Goal: Transaction & Acquisition: Register for event/course

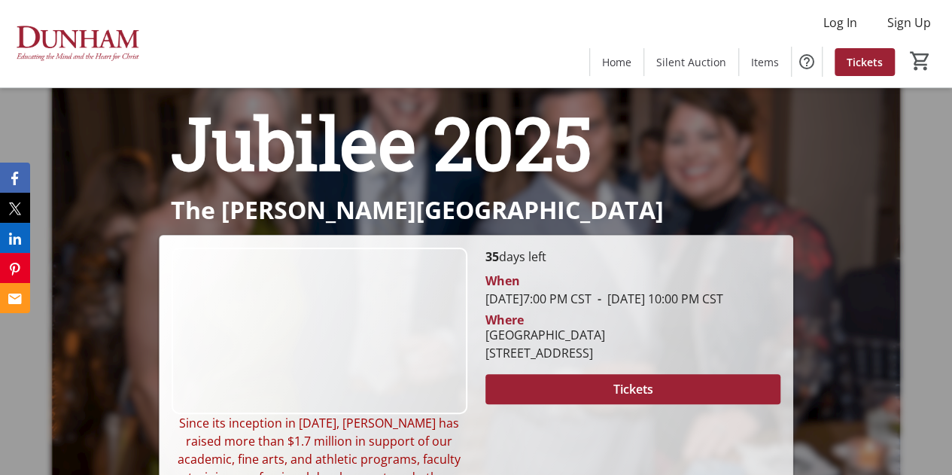
scroll to position [75, 0]
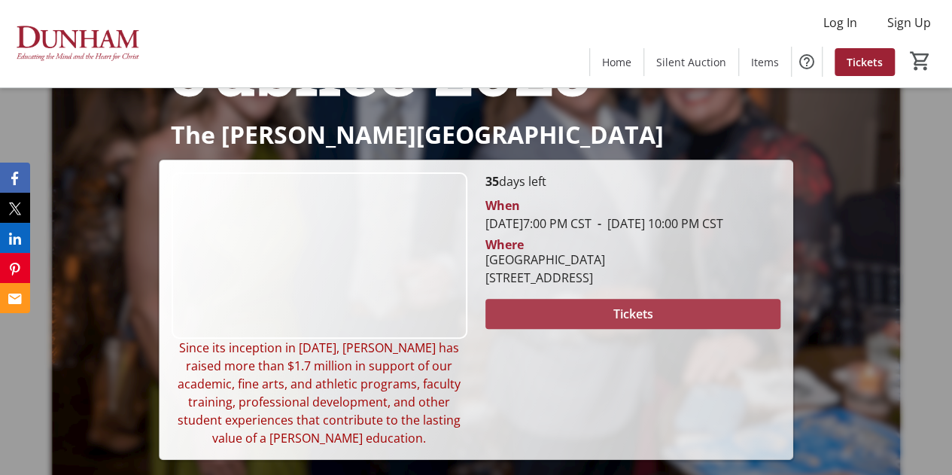
click at [611, 325] on span at bounding box center [633, 314] width 296 height 36
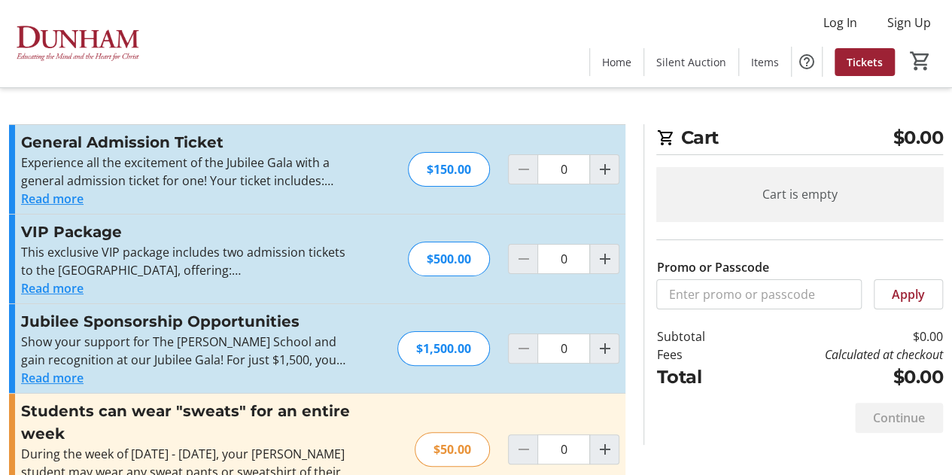
click at [63, 290] on button "Read more" at bounding box center [52, 288] width 62 height 18
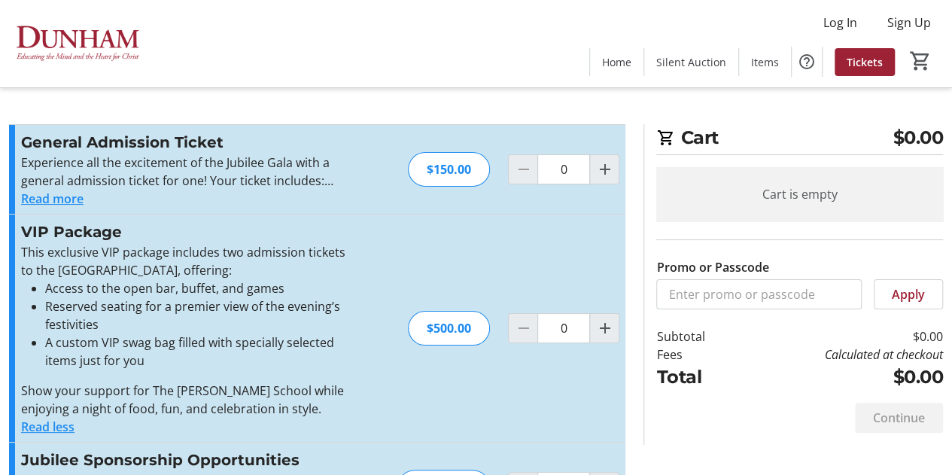
click at [68, 195] on button "Read more" at bounding box center [52, 199] width 62 height 18
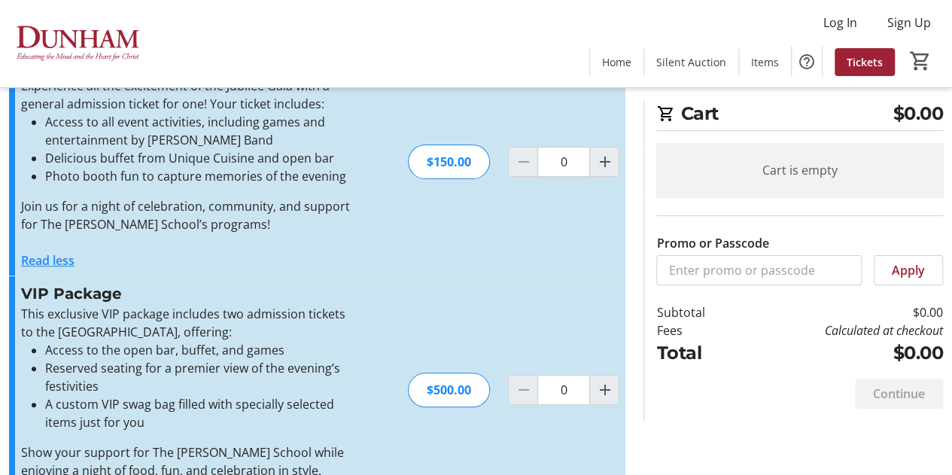
scroll to position [150, 0]
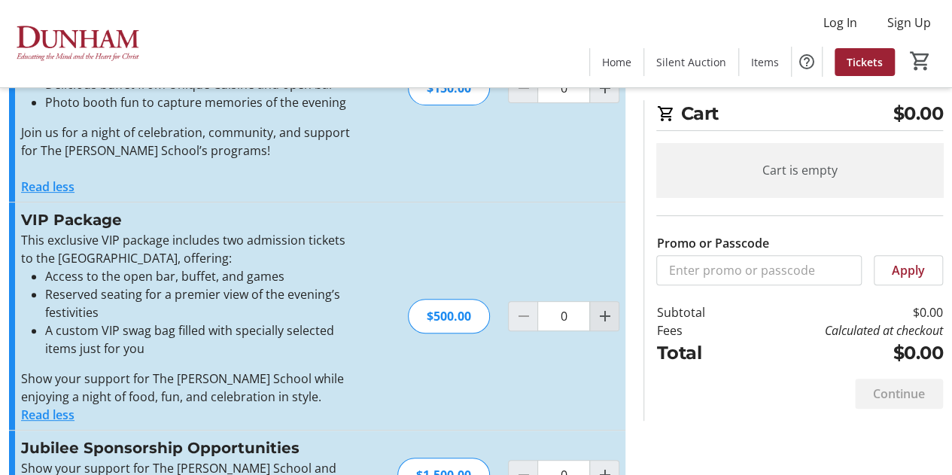
click at [593, 317] on span "Increment by one" at bounding box center [604, 316] width 29 height 29
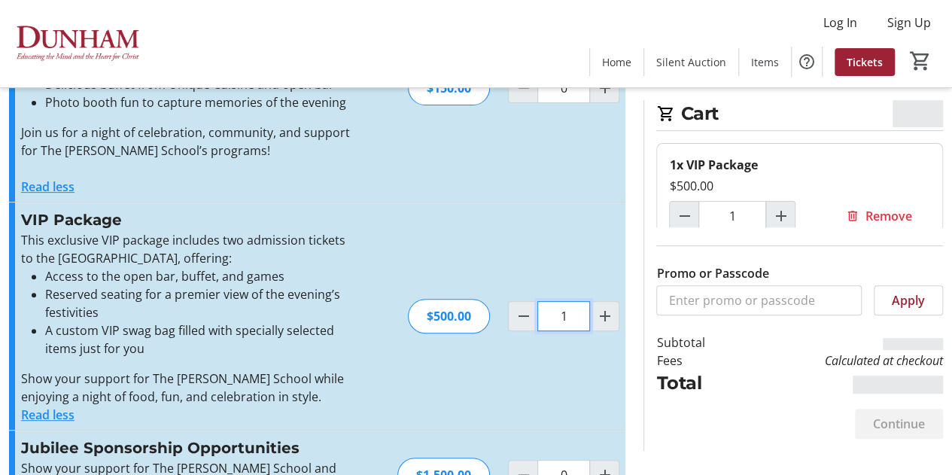
click at [570, 303] on input "1" at bounding box center [563, 316] width 53 height 30
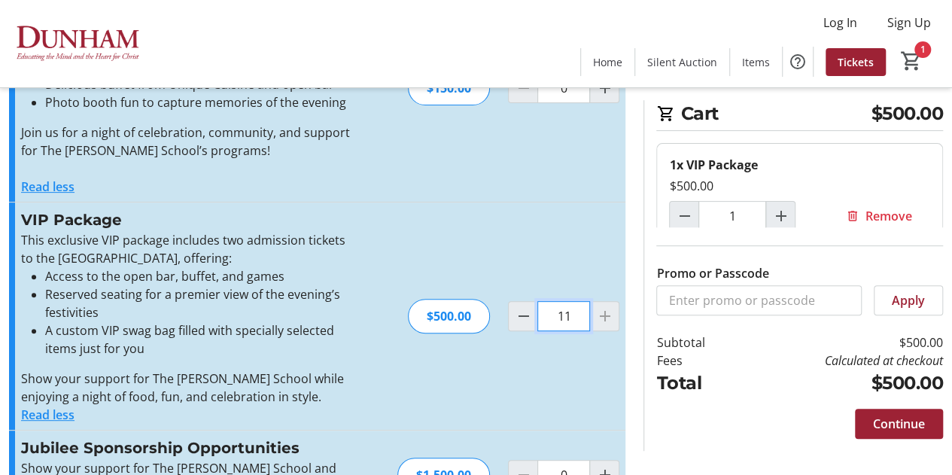
type input "11"
click at [540, 246] on div "VIP Package This exclusive VIP package includes two admission tickets to the [G…" at bounding box center [317, 315] width 616 height 227
type input "11"
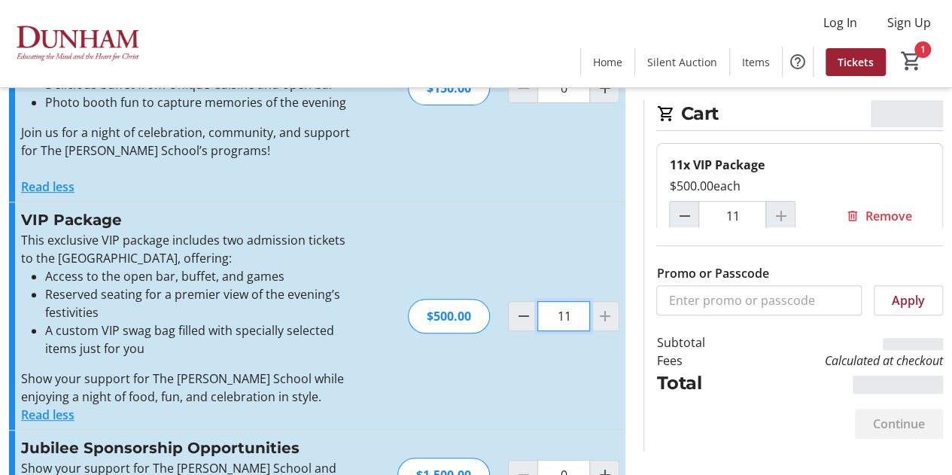
click at [563, 314] on input "11" at bounding box center [563, 316] width 53 height 30
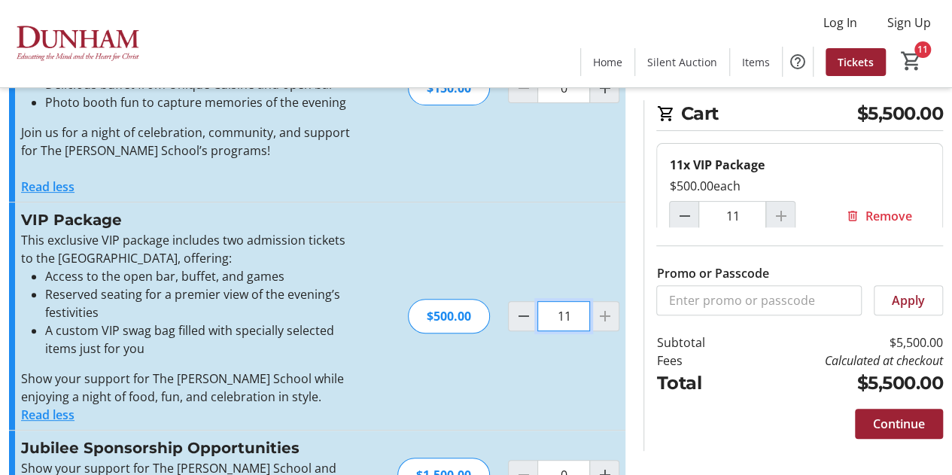
click at [567, 319] on input "11" at bounding box center [563, 316] width 53 height 30
drag, startPoint x: 568, startPoint y: 317, endPoint x: 552, endPoint y: 311, distance: 16.9
click at [552, 311] on input "11" at bounding box center [563, 316] width 53 height 30
type input "2"
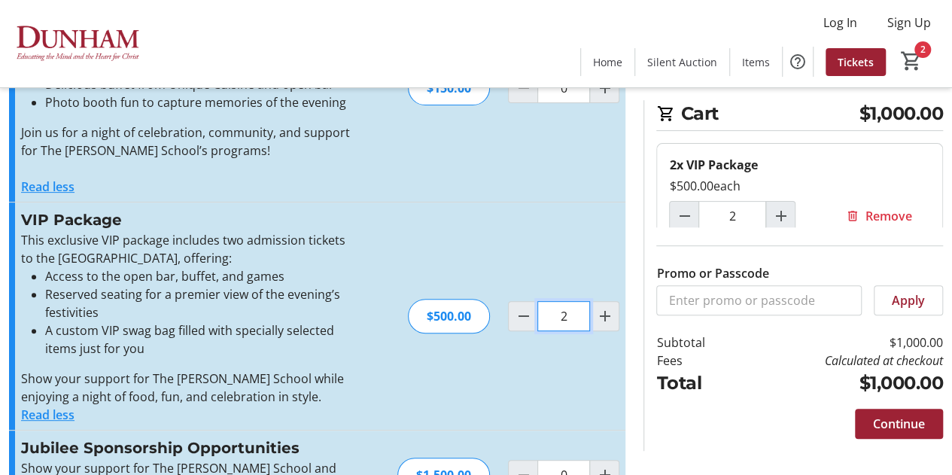
type input "11"
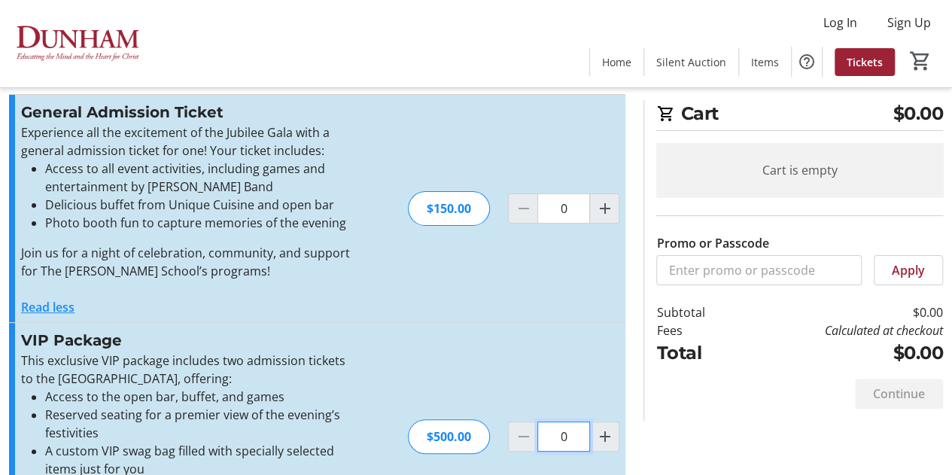
scroll to position [75, 0]
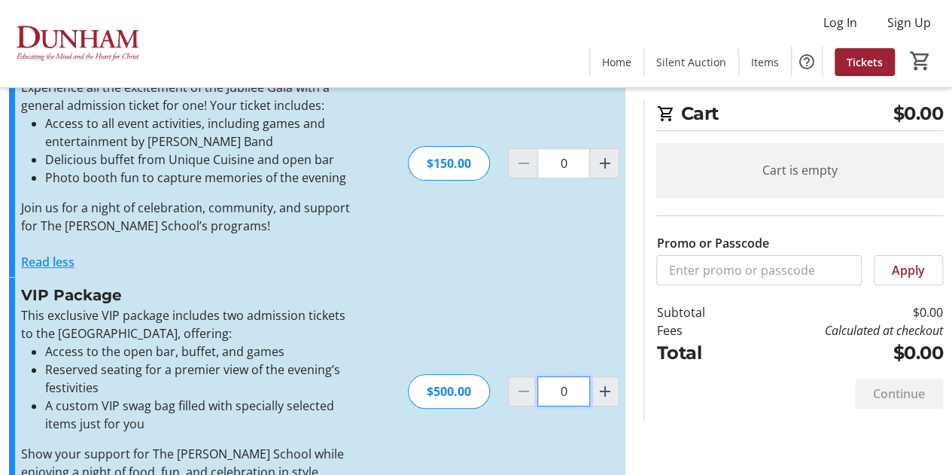
type input "0"
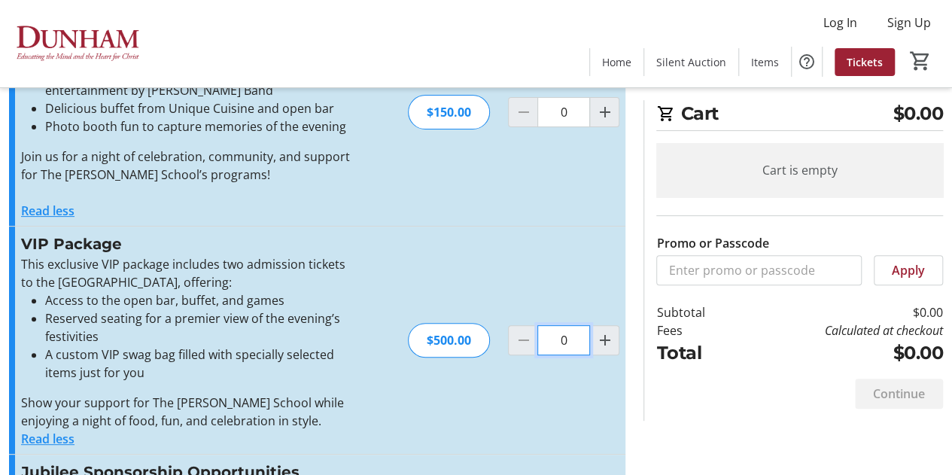
scroll to position [150, 0]
